Goal: Obtain resource: Obtain resource

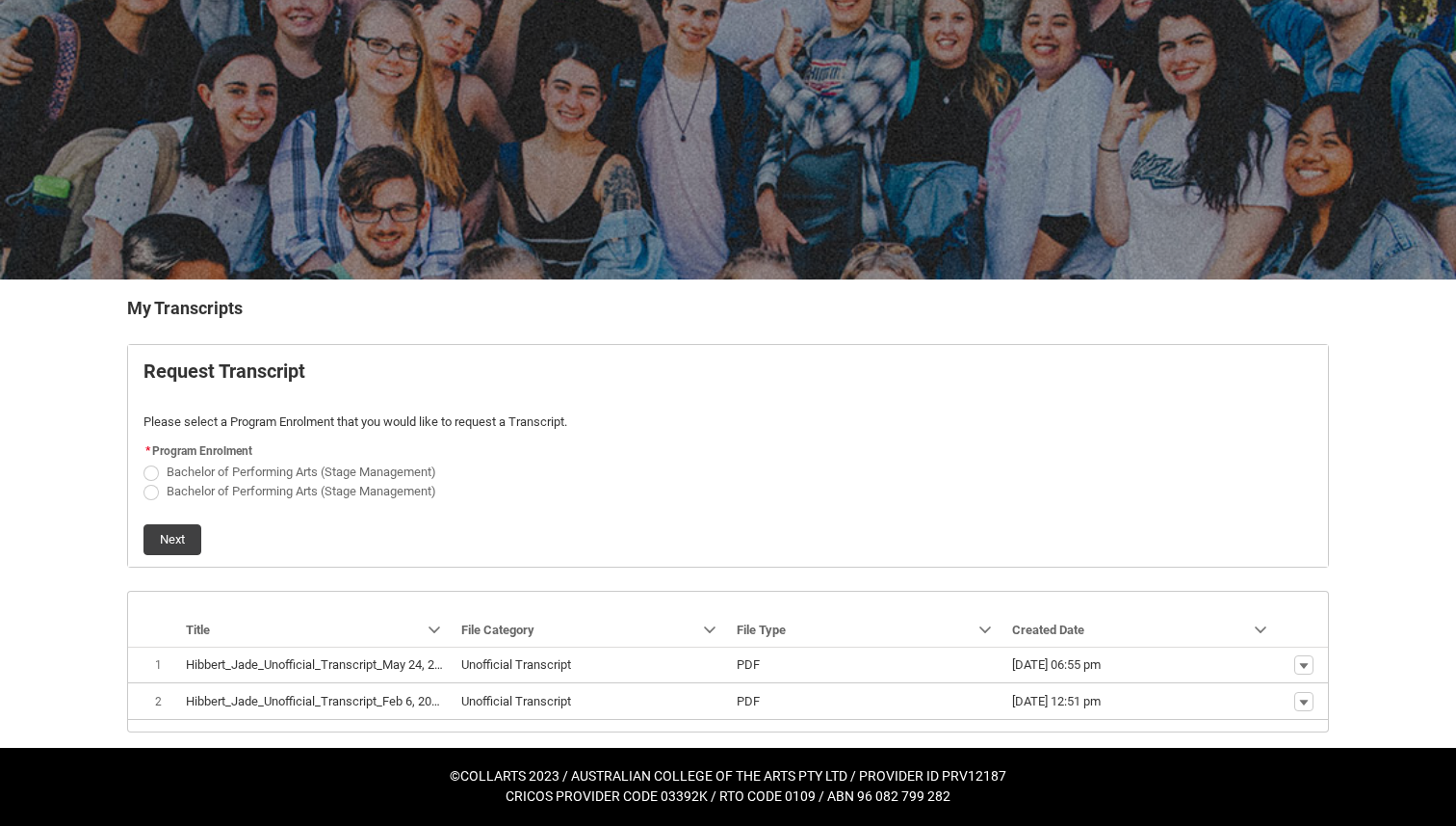
scroll to position [106, 0]
click at [147, 466] on span "Request_Student_Transcript flow" at bounding box center [152, 473] width 16 height 16
click at [144, 462] on input "Bachelor of Performing Arts (Stage Management)" at bounding box center [143, 461] width 1 height 1
radio input "true"
click at [150, 493] on span "Request_Student_Transcript flow" at bounding box center [152, 493] width 16 height 16
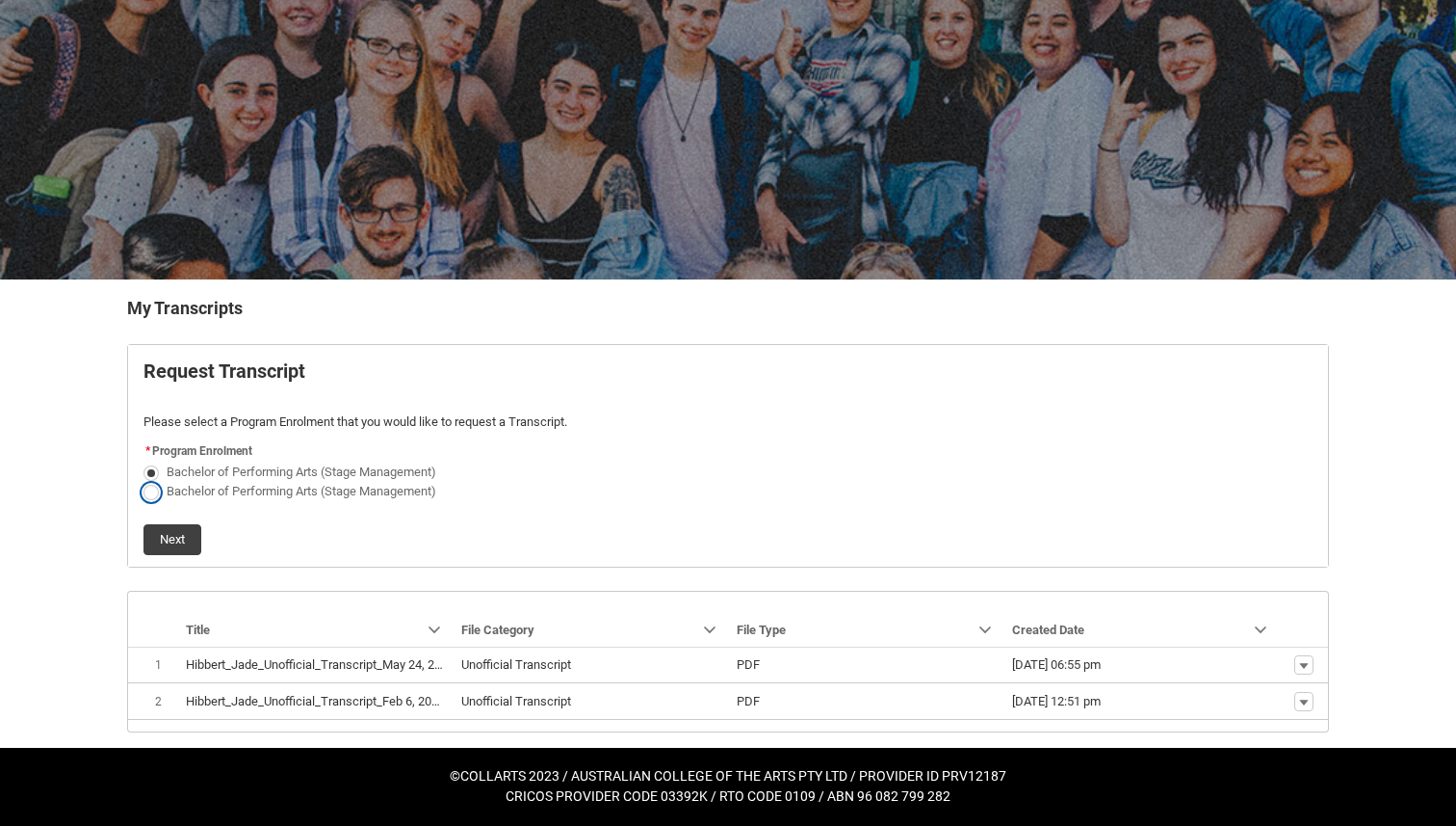
click at [144, 481] on input "Bachelor of Performing Arts (Stage Management)" at bounding box center [143, 480] width 1 height 1
radio input "true"
click at [147, 474] on span "Request_Student_Transcript flow" at bounding box center [152, 473] width 16 height 16
click at [144, 462] on input "Bachelor of Performing Arts (Stage Management)" at bounding box center [143, 461] width 1 height 1
radio input "true"
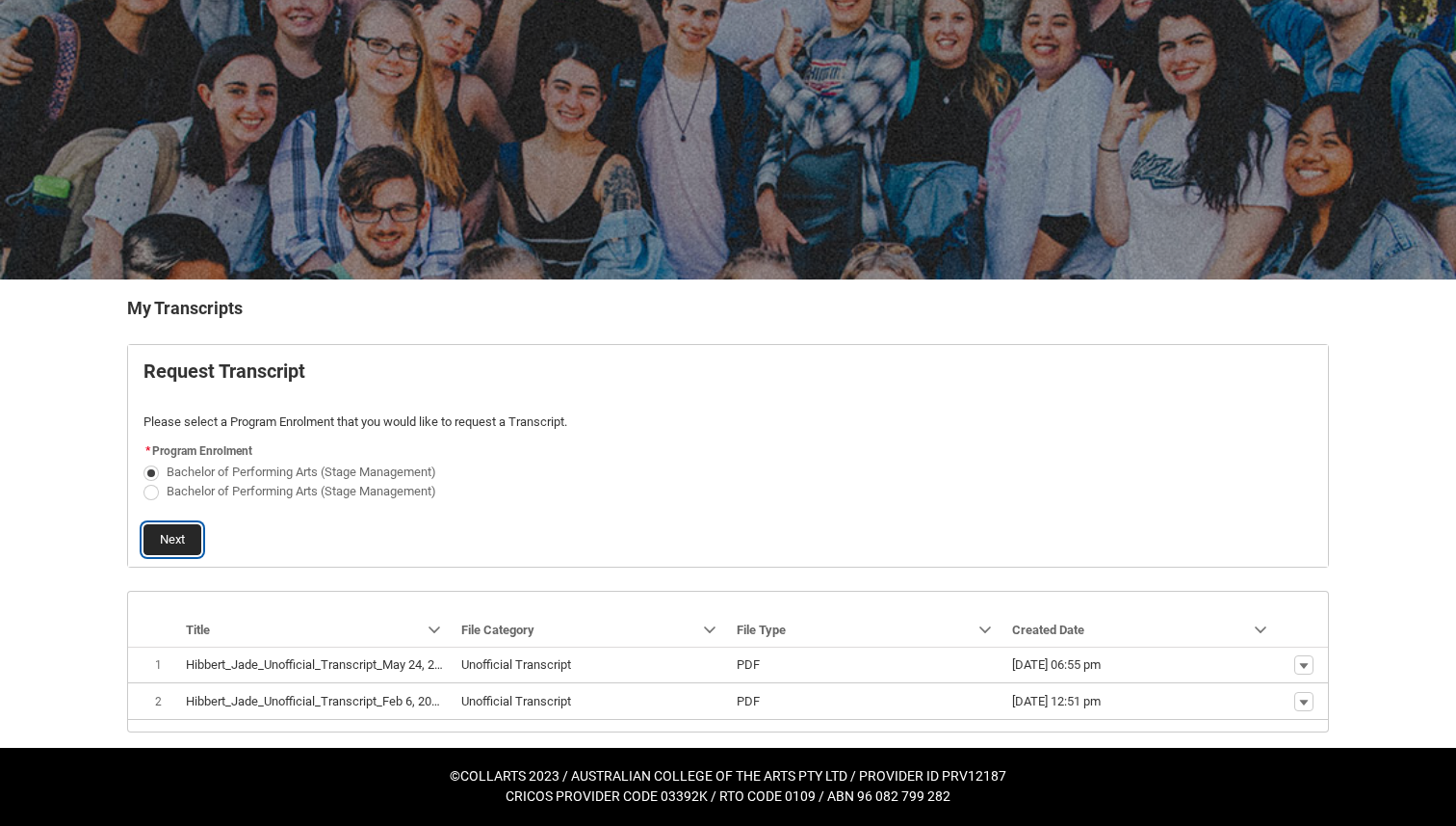
click at [166, 533] on button "Next" at bounding box center [173, 539] width 58 height 31
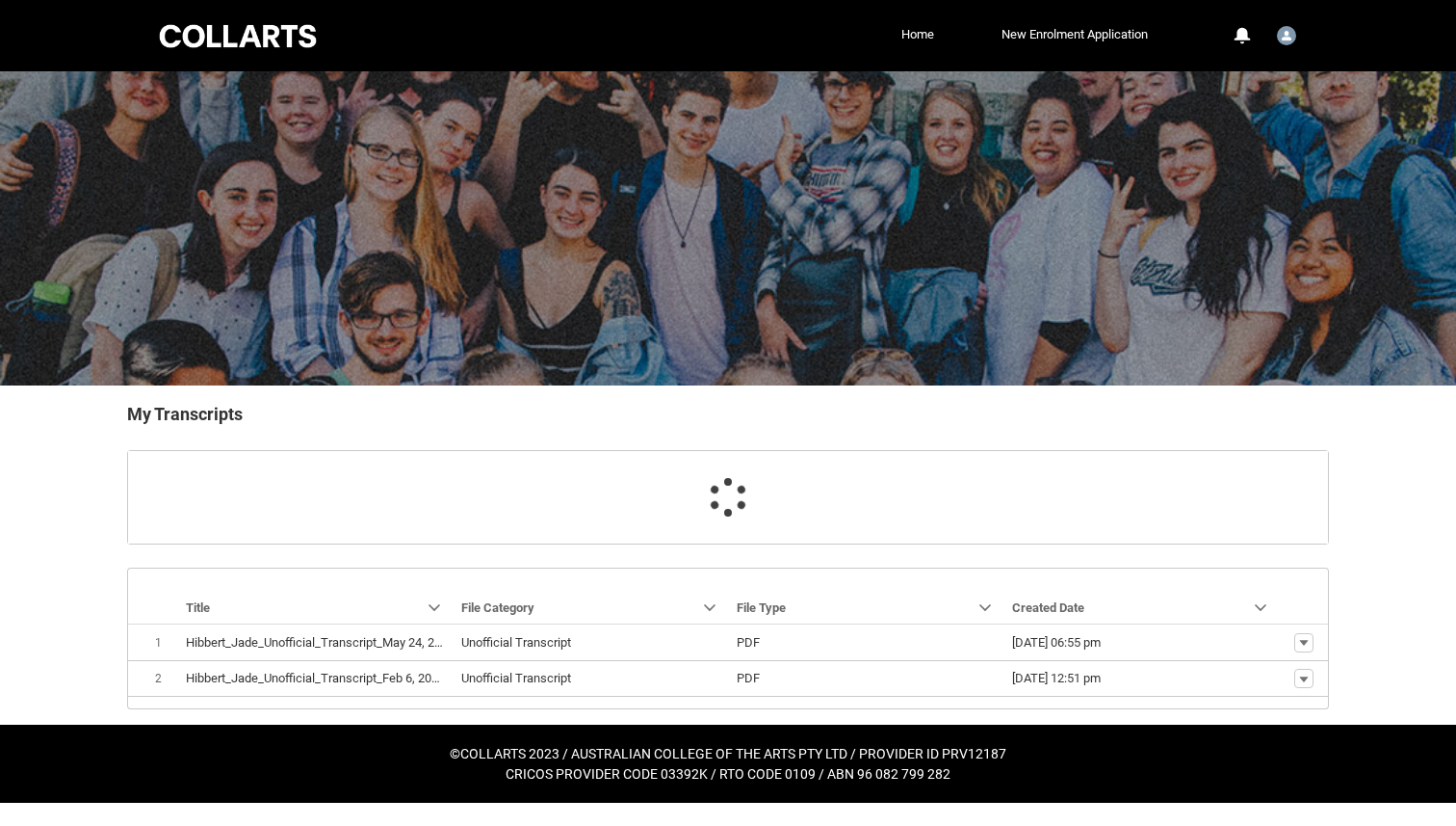
scroll to position [17, 0]
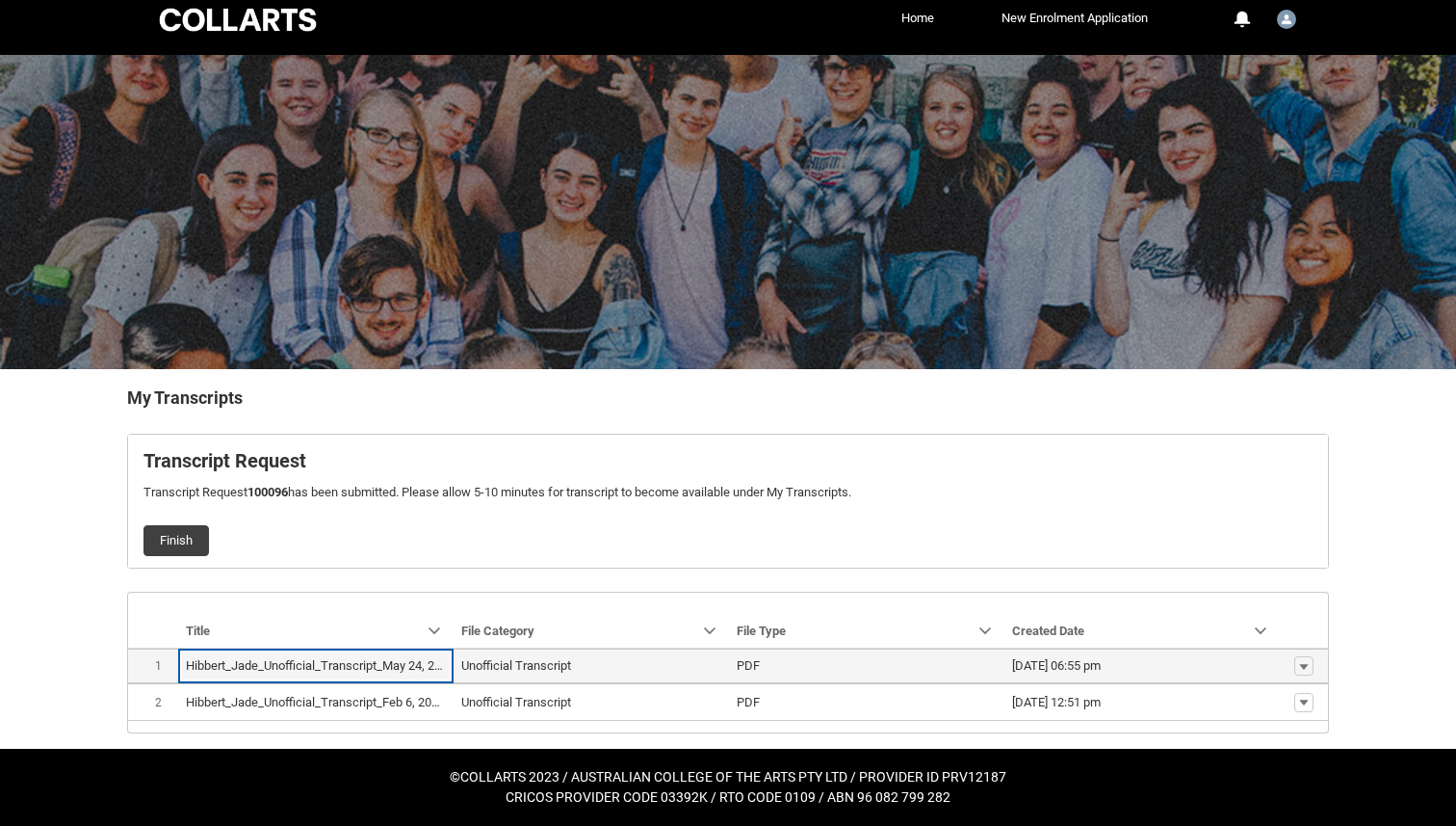
click at [374, 665] on lightning-base-formatted-text "Hibbert_Jade_Unofficial_Transcript_May 24, 2023.pdf" at bounding box center [330, 665] width 290 height 15
click at [397, 671] on lightning-base-formatted-text "Hibbert_Jade_Unofficial_Transcript_May 24, 2023.pdf" at bounding box center [330, 665] width 290 height 15
click at [1304, 669] on lightning-primitive-icon "button" at bounding box center [1304, 666] width 12 height 14
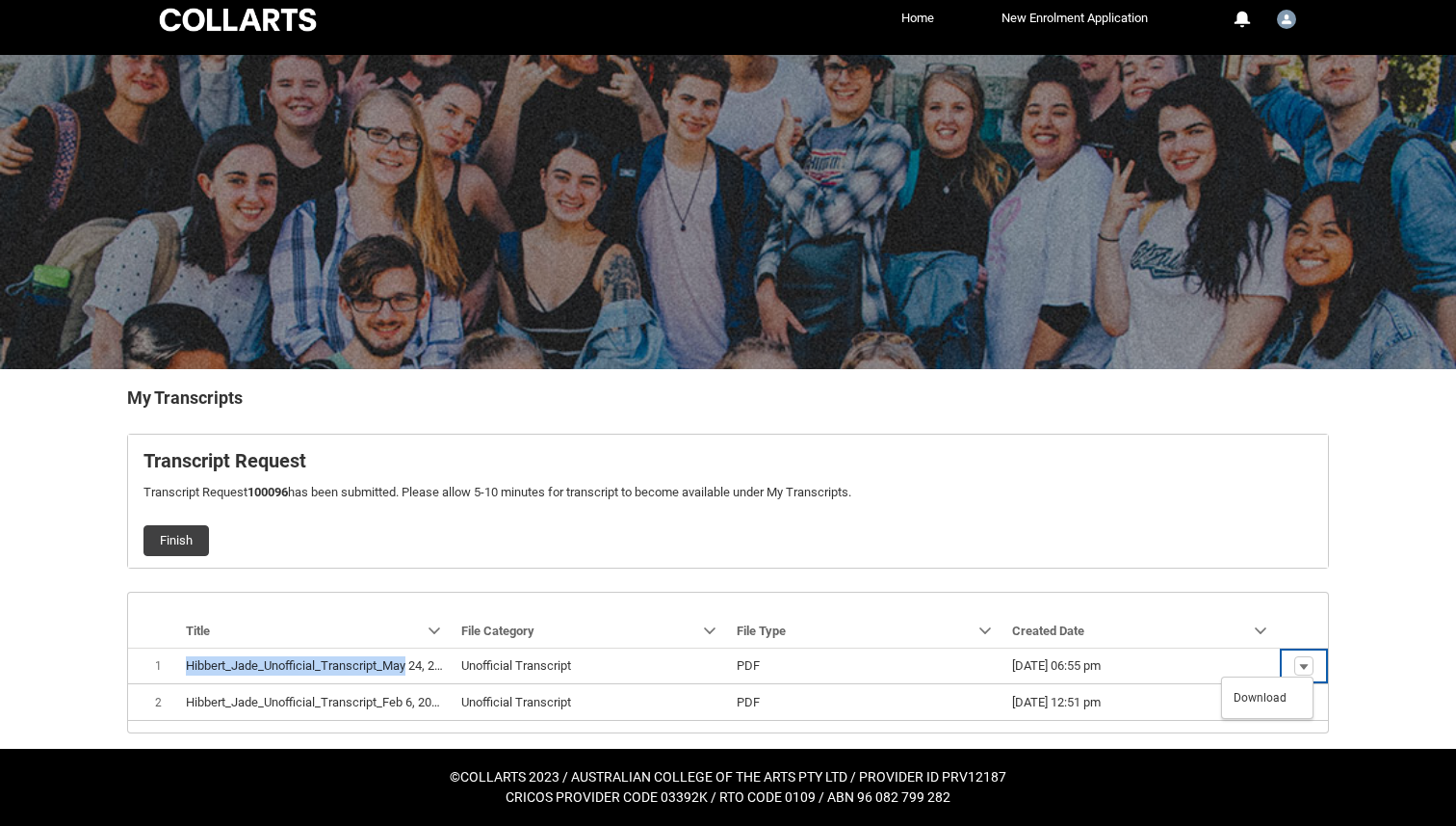
click at [1145, 514] on div "Finish" at bounding box center [728, 533] width 1169 height 47
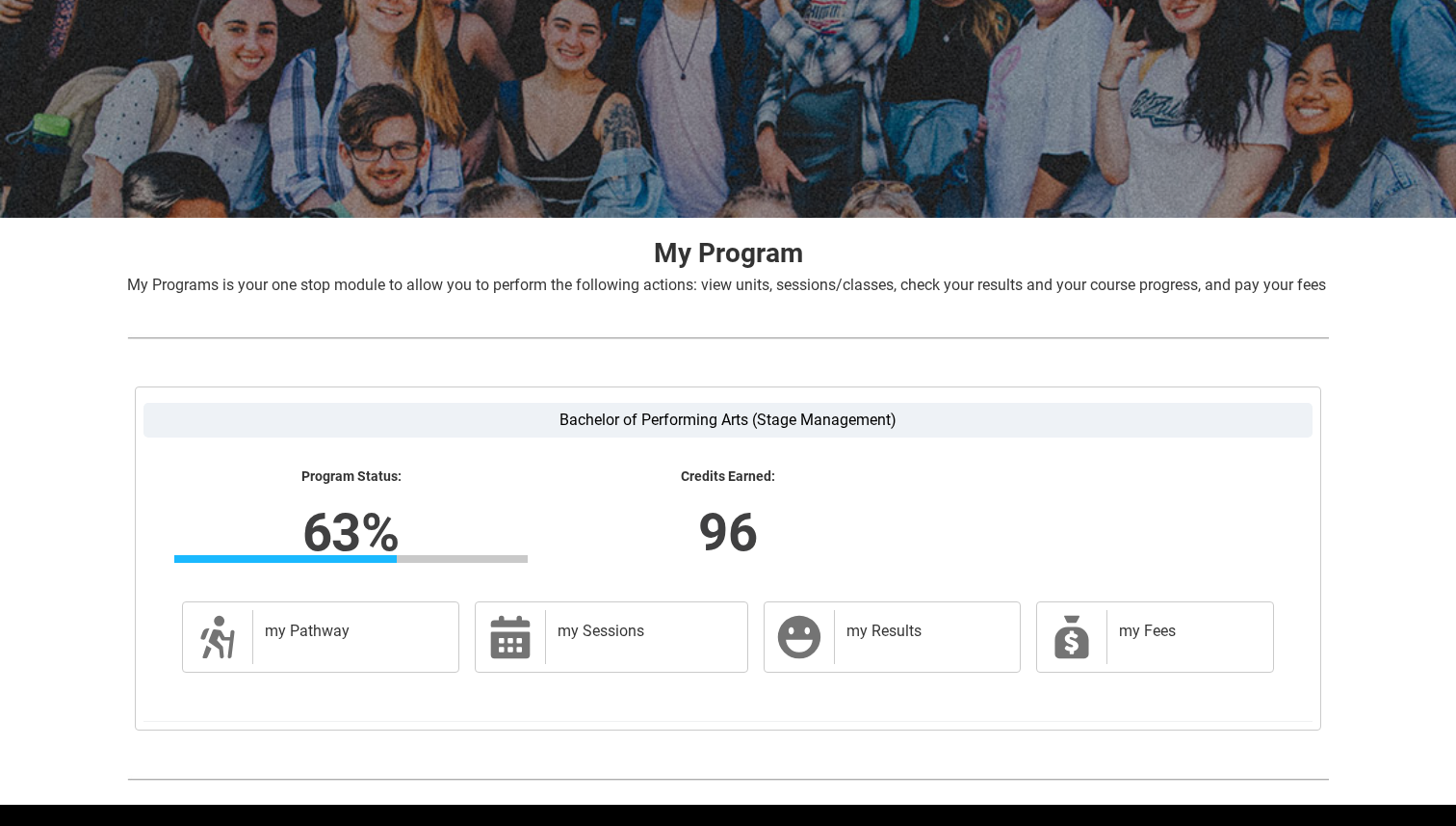
scroll to position [248, 0]
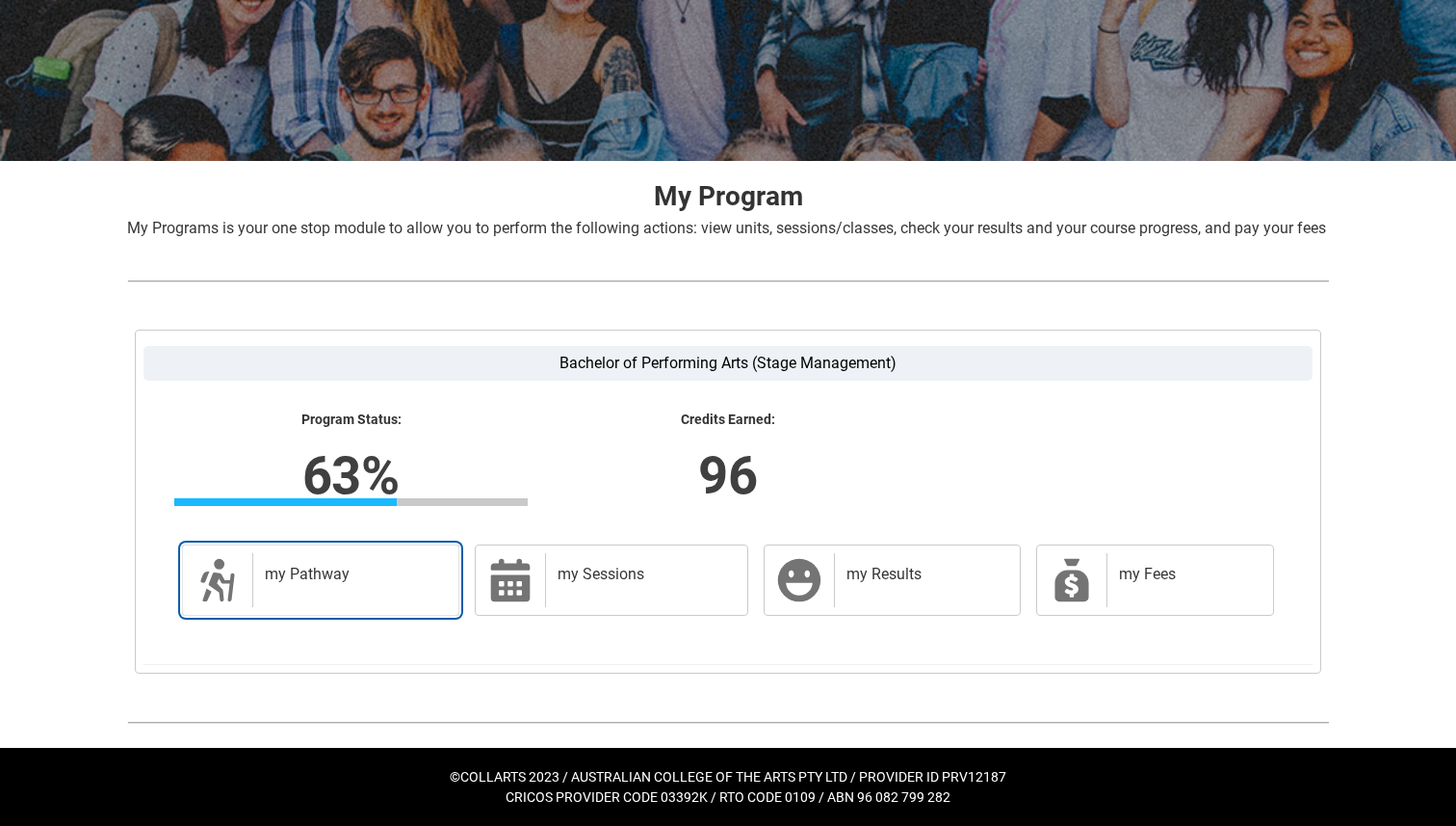
click at [279, 585] on div "my Pathway" at bounding box center [352, 580] width 198 height 54
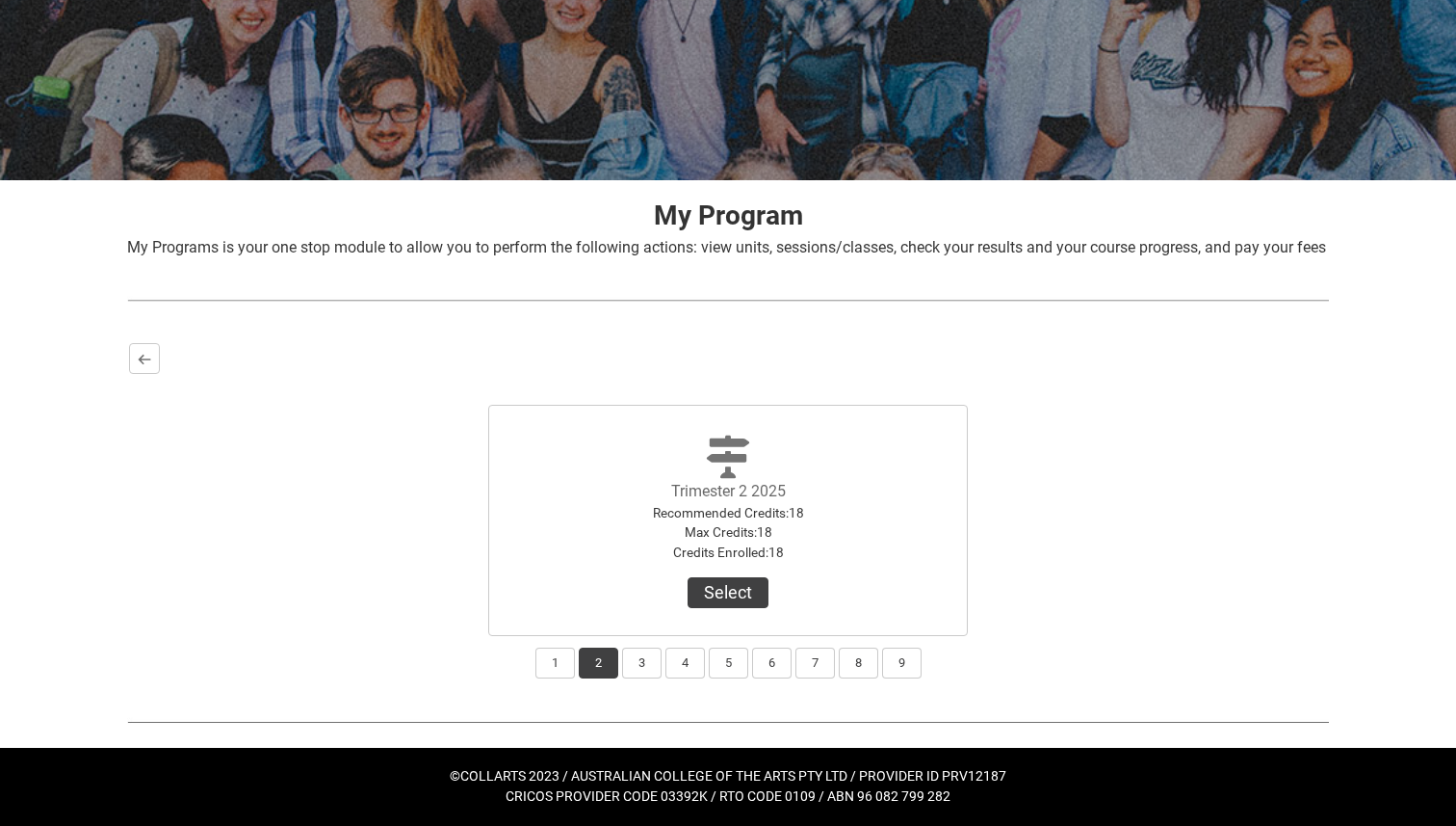
scroll to position [214, 0]
click at [598, 673] on button "2" at bounding box center [598, 663] width 40 height 31
click at [557, 673] on button "1" at bounding box center [555, 663] width 40 height 31
click at [142, 366] on lightning-primitive-icon "button" at bounding box center [145, 359] width 14 height 15
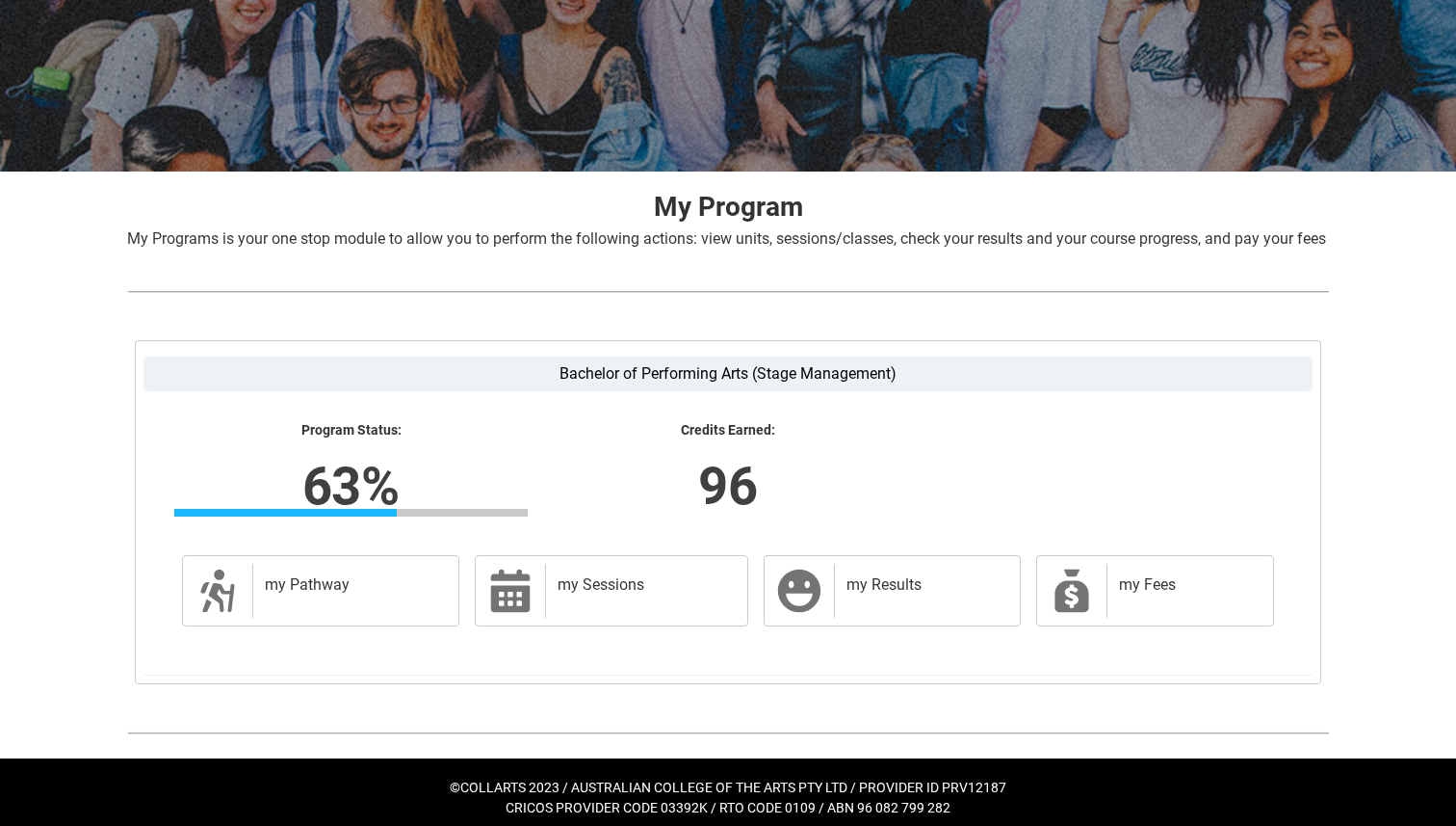
scroll to position [248, 0]
